Goal: Information Seeking & Learning: Compare options

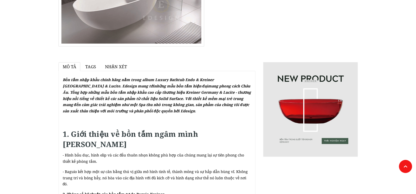
scroll to position [52, 0]
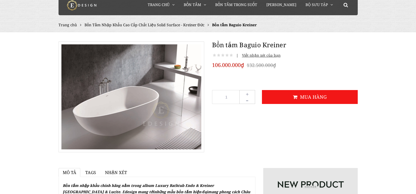
scroll to position [0, 0]
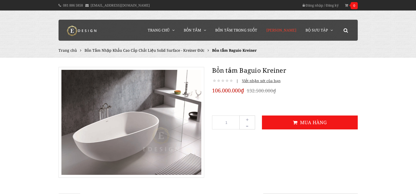
click at [288, 29] on span "[PERSON_NAME]" at bounding box center [281, 30] width 30 height 5
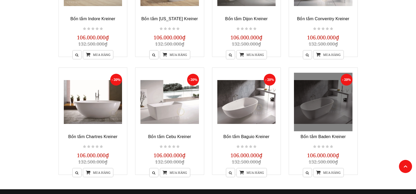
scroll to position [394, 0]
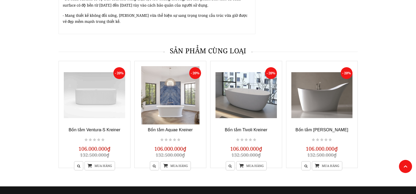
scroll to position [604, 0]
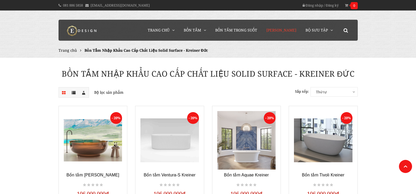
scroll to position [394, 0]
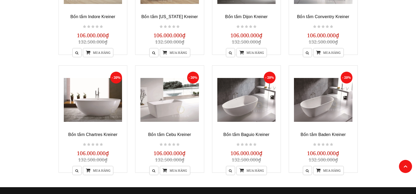
click at [241, 112] on link at bounding box center [246, 100] width 59 height 59
